Goal: Task Accomplishment & Management: Manage account settings

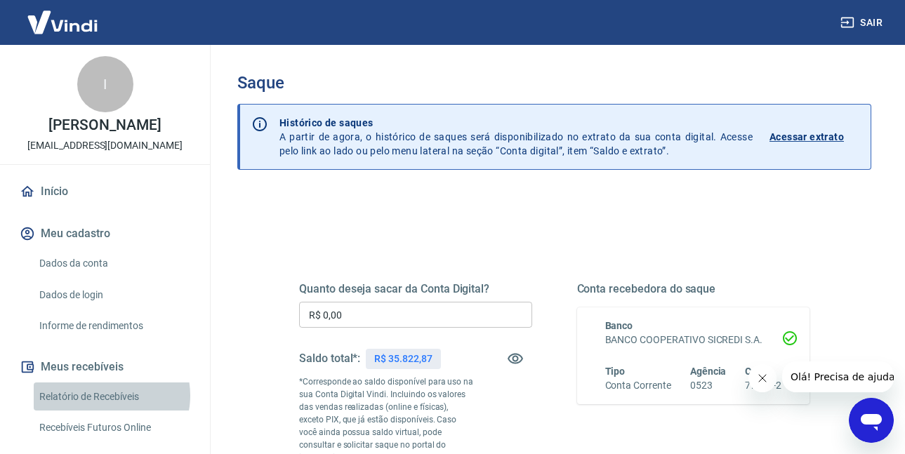
click at [111, 410] on link "Relatório de Recebíveis" at bounding box center [113, 397] width 159 height 29
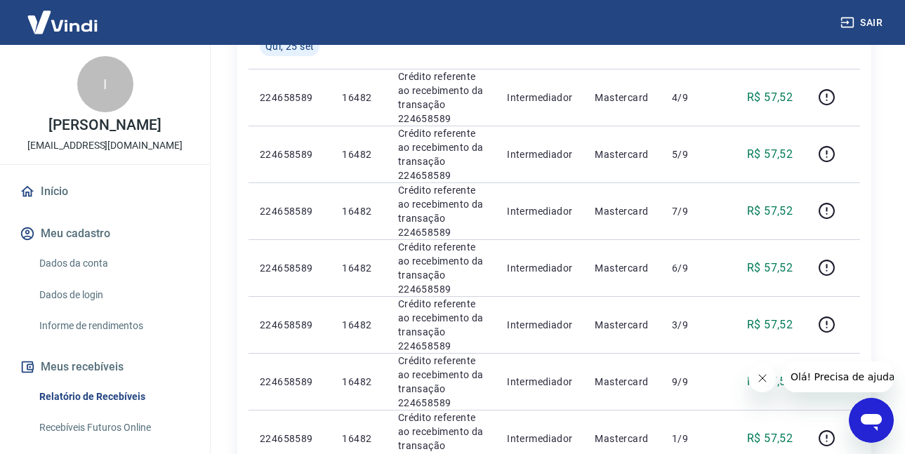
scroll to position [136, 0]
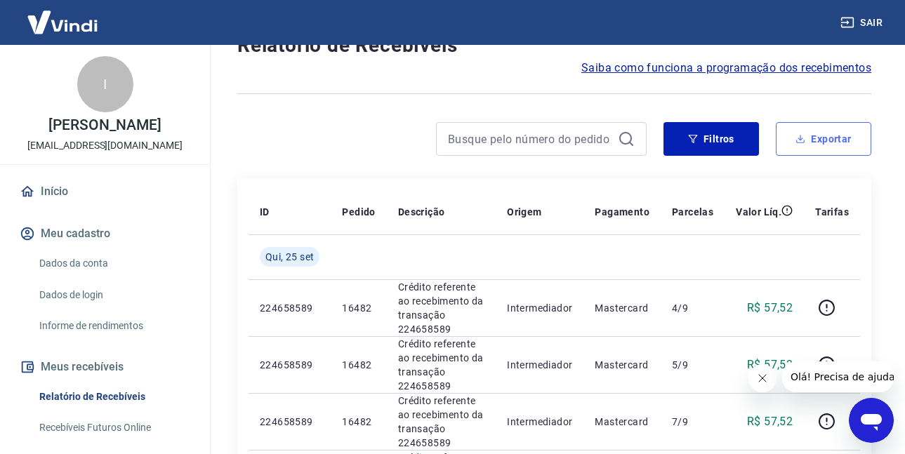
click at [810, 124] on button "Exportar" at bounding box center [823, 139] width 95 height 34
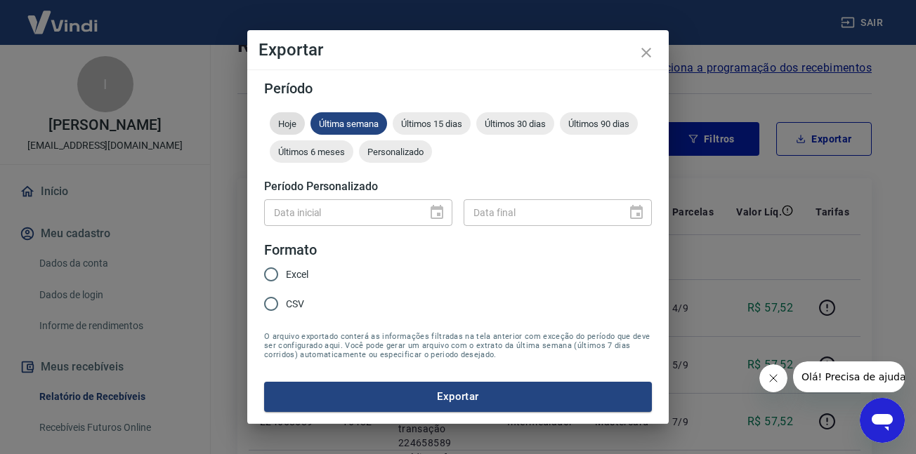
click at [281, 124] on span "Hoje" at bounding box center [287, 124] width 35 height 11
click at [289, 305] on span "CSV" at bounding box center [295, 304] width 18 height 15
click at [286, 305] on input "CSV" at bounding box center [270, 303] width 29 height 29
radio input "true"
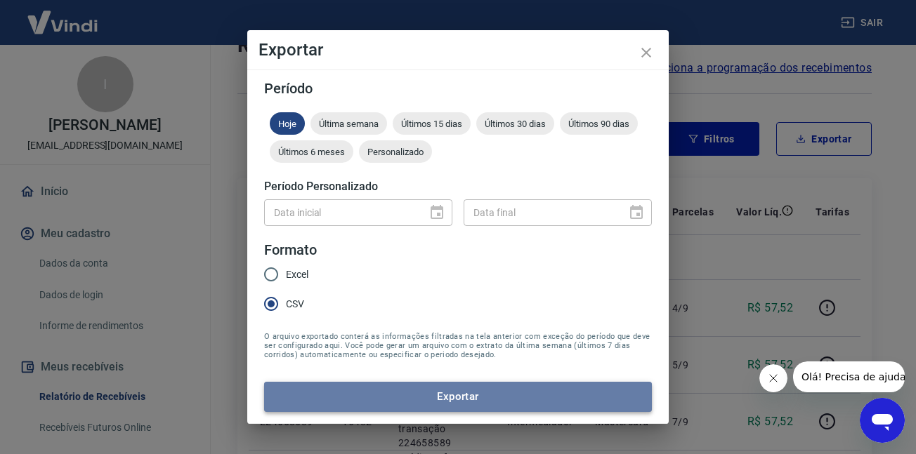
click at [395, 389] on button "Exportar" at bounding box center [458, 396] width 388 height 29
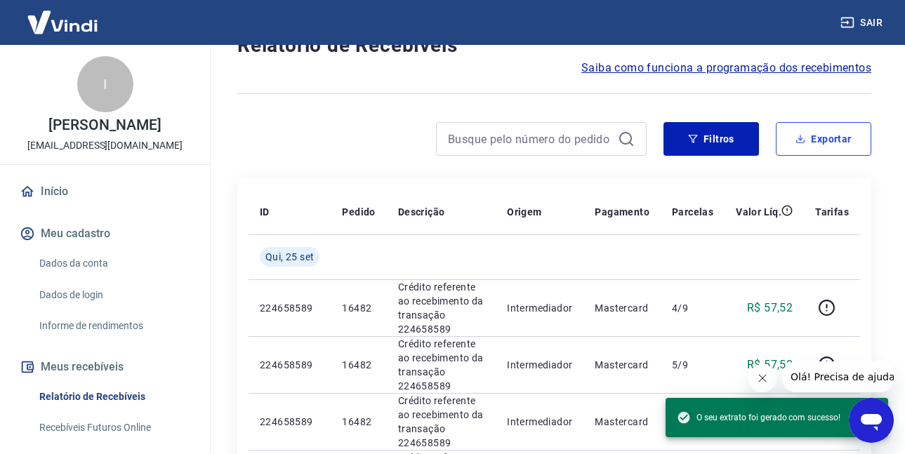
scroll to position [293, 0]
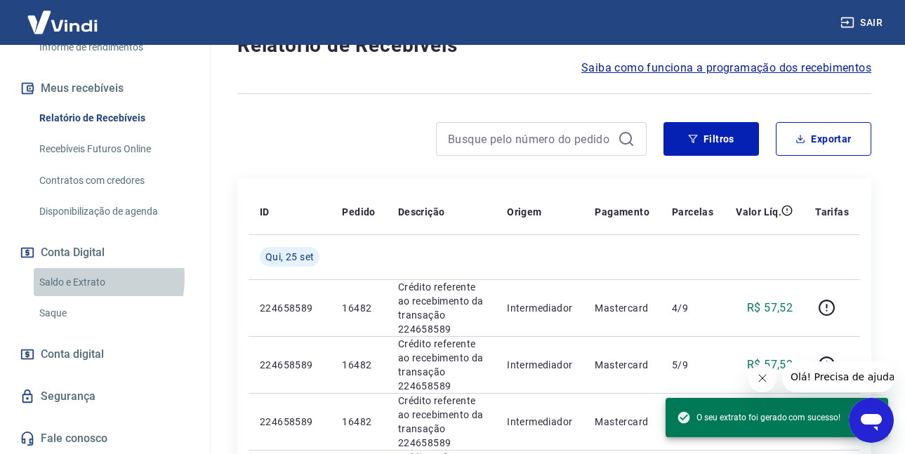
click at [79, 277] on link "Saldo e Extrato" at bounding box center [113, 282] width 159 height 29
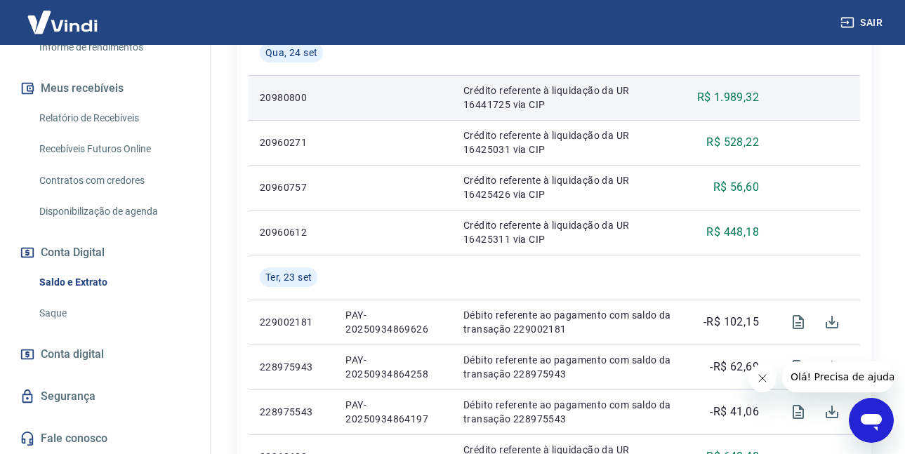
scroll to position [281, 0]
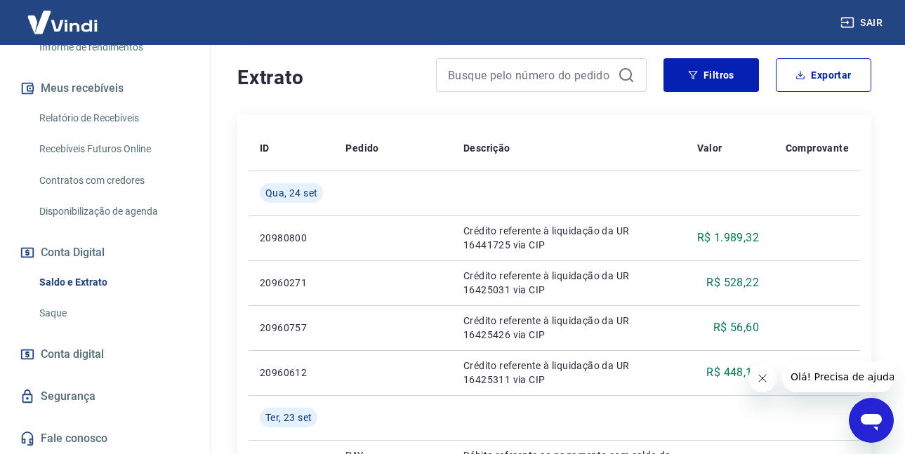
click at [50, 312] on link "Saque" at bounding box center [113, 313] width 159 height 29
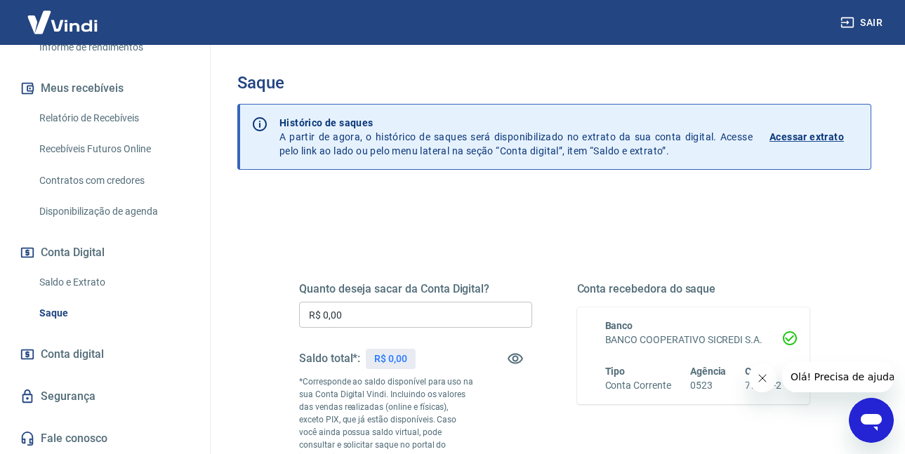
click at [362, 312] on input "R$ 0,00" at bounding box center [415, 315] width 233 height 26
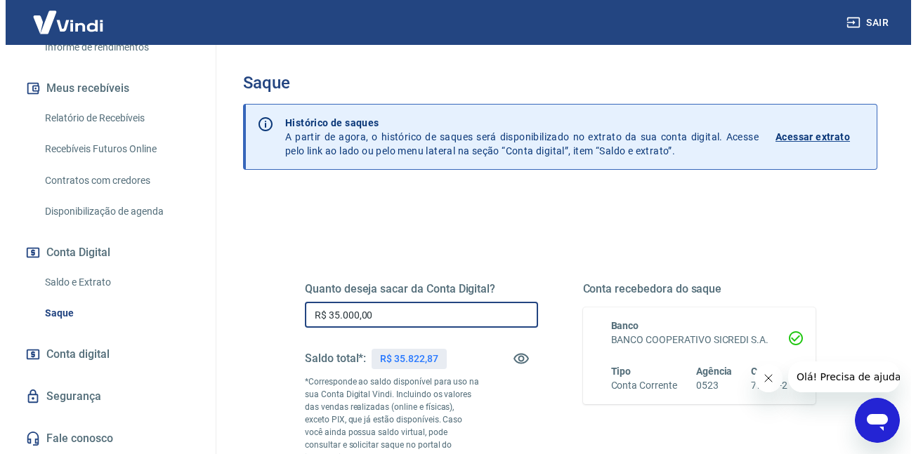
scroll to position [253, 0]
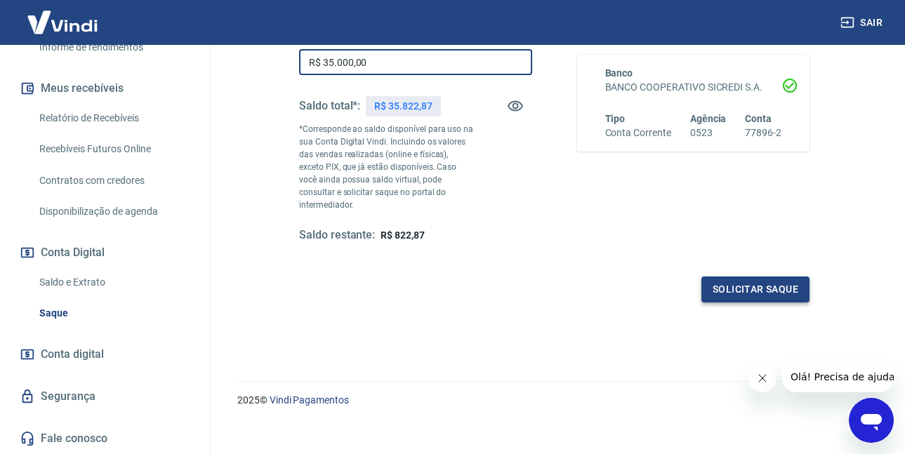
type input "R$ 35.000,00"
click at [747, 288] on button "Solicitar saque" at bounding box center [755, 290] width 108 height 26
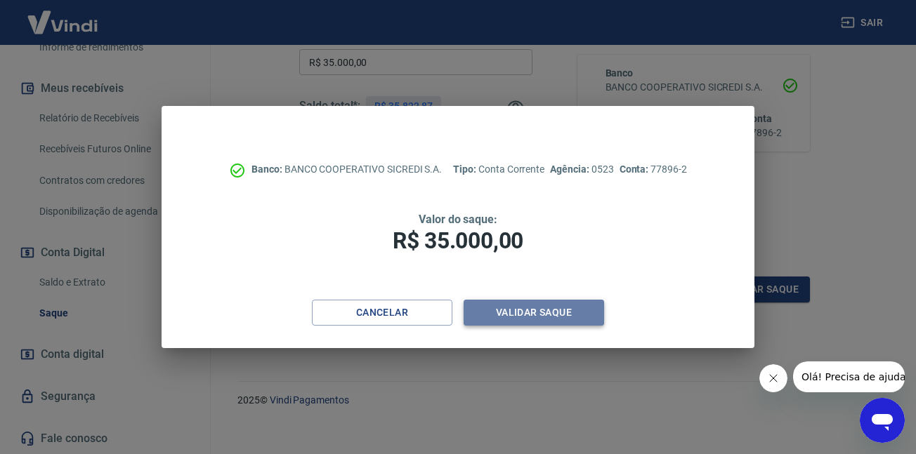
click at [488, 316] on button "Validar saque" at bounding box center [533, 313] width 140 height 26
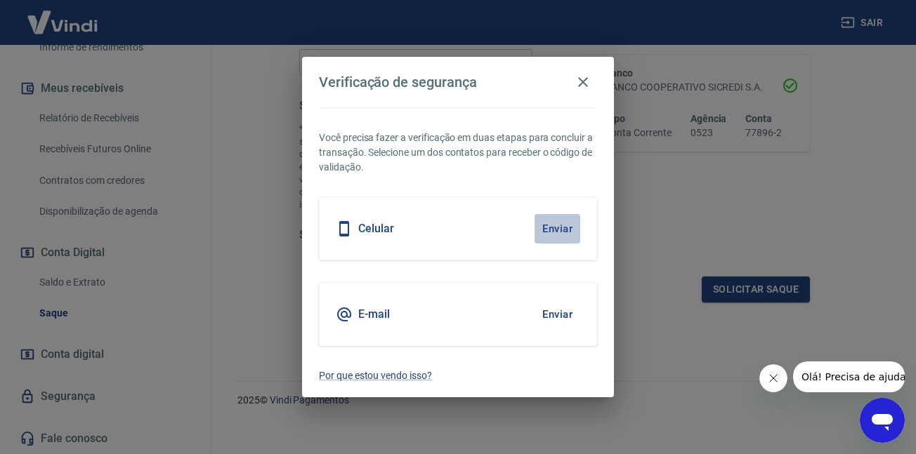
click at [546, 220] on button "Enviar" at bounding box center [557, 228] width 46 height 29
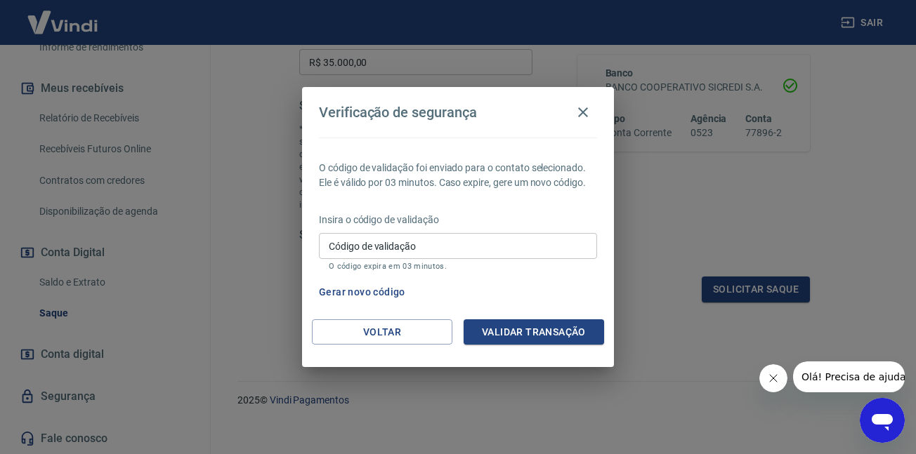
drag, startPoint x: 395, startPoint y: 244, endPoint x: 382, endPoint y: 230, distance: 18.9
click at [391, 244] on input "Código de validação" at bounding box center [458, 246] width 278 height 26
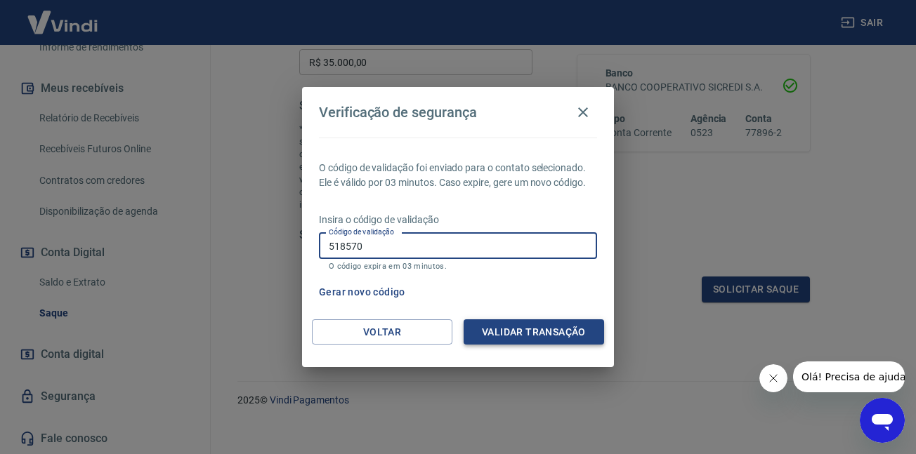
type input "518570"
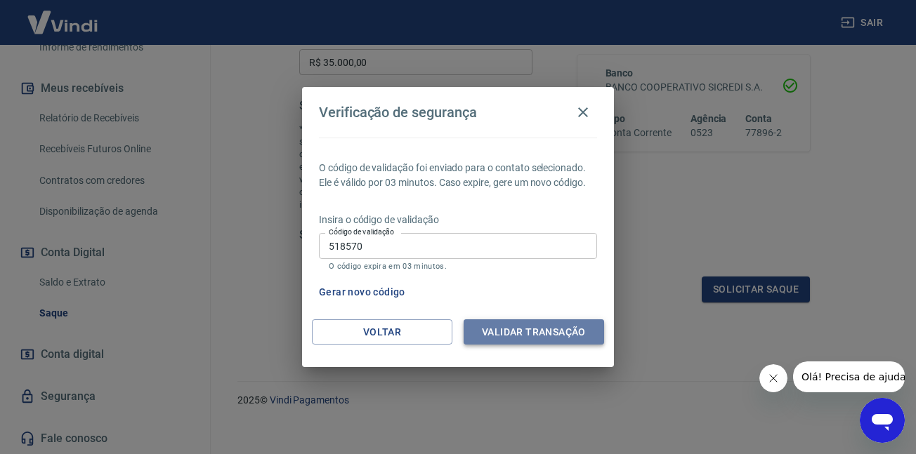
click at [532, 341] on button "Validar transação" at bounding box center [533, 332] width 140 height 26
